Goal: Check status: Check status

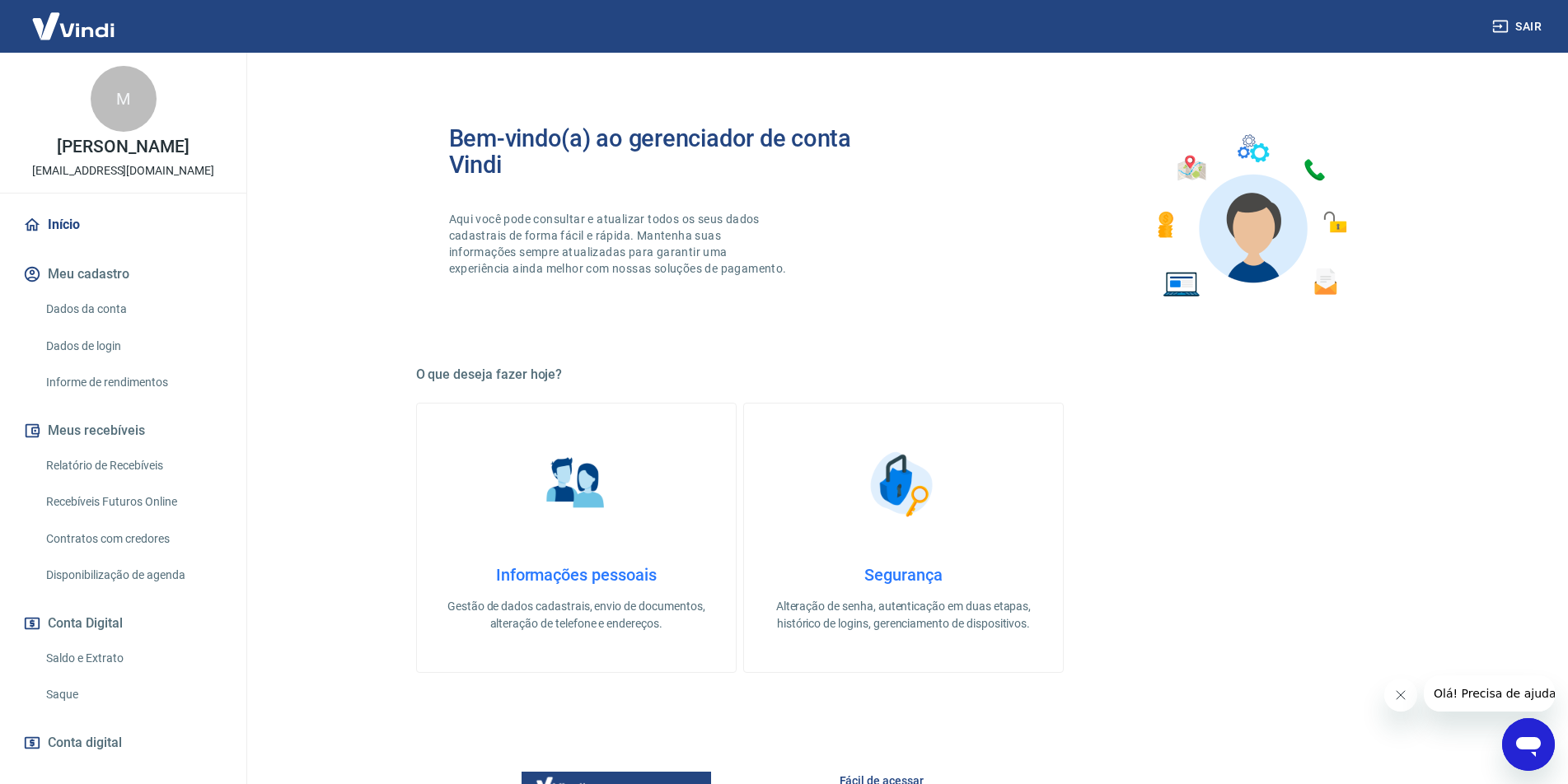
click at [104, 655] on link "Saldo e Extrato" at bounding box center [133, 658] width 187 height 34
